Goal: Task Accomplishment & Management: Manage account settings

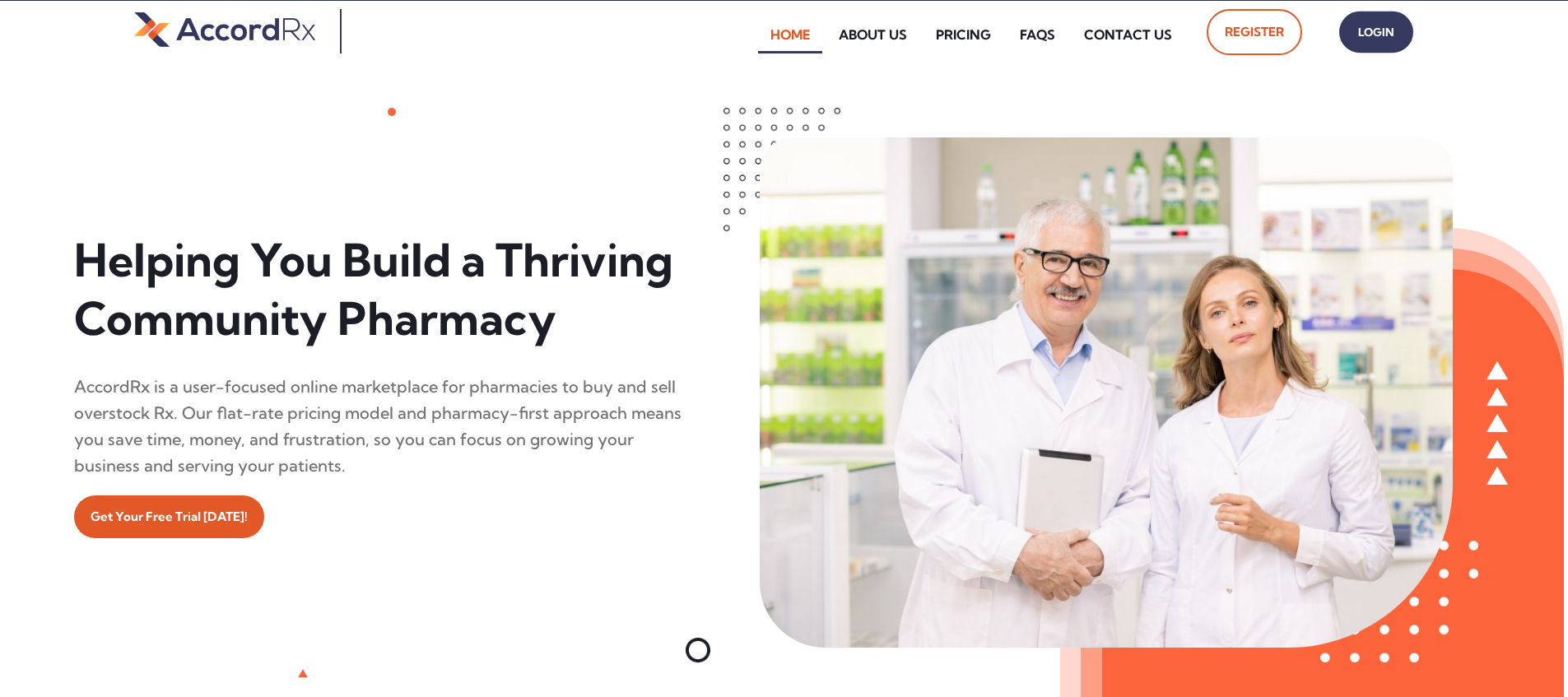
click at [752, 39] on span "Login" at bounding box center [1376, 32] width 41 height 24
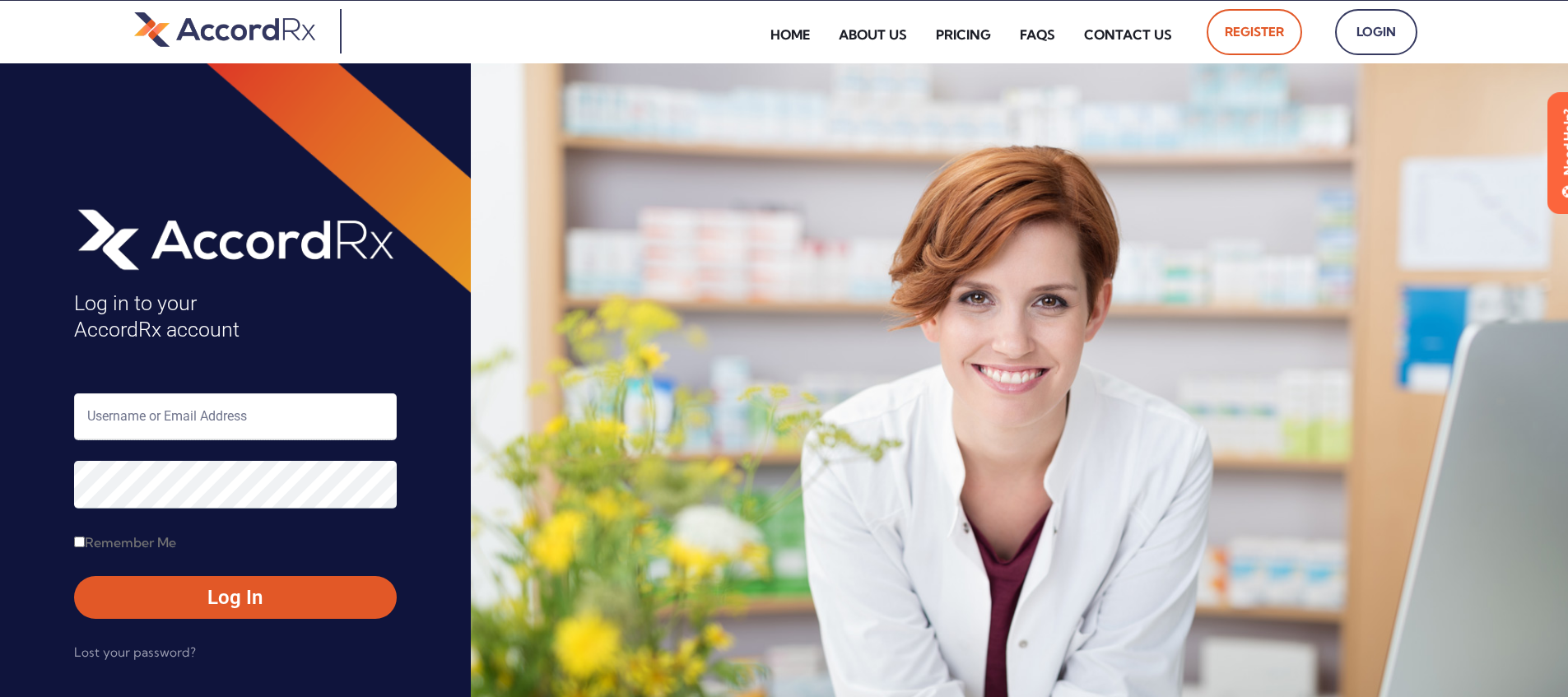
click at [142, 412] on input "text" at bounding box center [236, 417] width 323 height 47
type input "ARX-Erica"
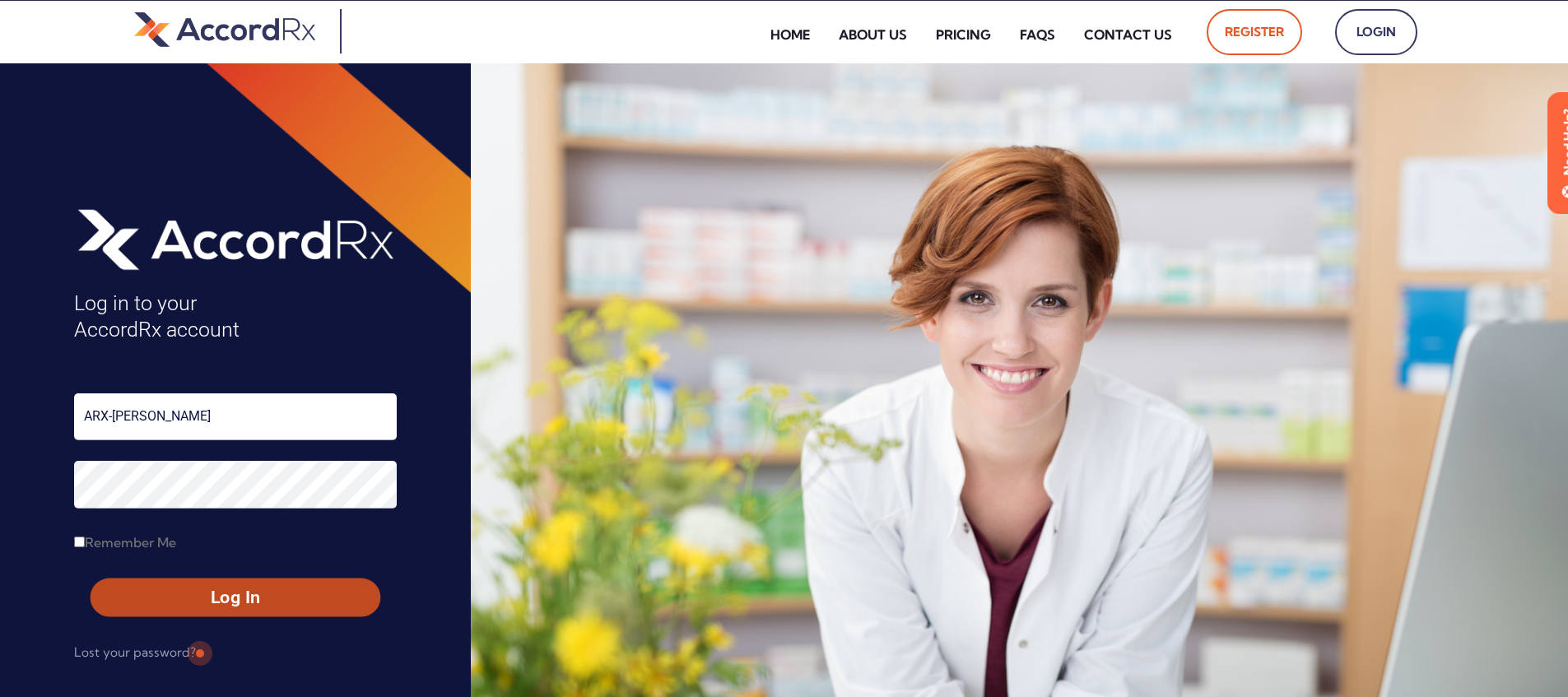
click at [198, 592] on span "Log In" at bounding box center [236, 598] width 260 height 24
